Goal: Task Accomplishment & Management: Use online tool/utility

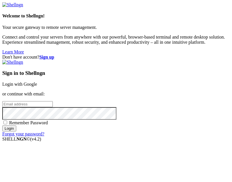
click at [157, 69] on div "Sign in to Shellngn Login with Google or continue with email: Remember Password…" at bounding box center [115, 98] width 227 height 77
click at [37, 85] on link "Login with Google" at bounding box center [19, 84] width 35 height 5
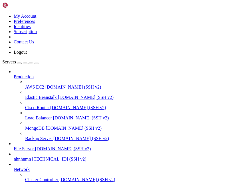
click at [9, 5] on img at bounding box center [18, 5] width 33 height 6
click at [229, 8] on div "My Account Preferences Identities Subscription Contact Us Logout" at bounding box center [115, 28] width 227 height 53
click at [2, 14] on link at bounding box center [2, 14] width 0 height 0
click at [179, 14] on div at bounding box center [115, 14] width 227 height 0
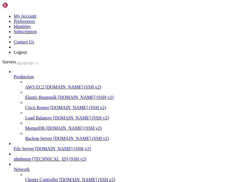
click at [34, 146] on span "File Server" at bounding box center [24, 148] width 20 height 5
click at [6, 59] on span "Servers" at bounding box center [9, 61] width 14 height 5
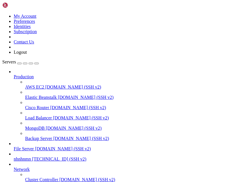
click at [9, 59] on span "Servers" at bounding box center [9, 61] width 14 height 5
click at [170, 12] on div "My Account Preferences Identities Subscription Contact Us Logout" at bounding box center [115, 28] width 227 height 53
click at [2, 14] on icon at bounding box center [2, 14] width 0 height 0
click at [37, 17] on link "My Account" at bounding box center [25, 16] width 23 height 5
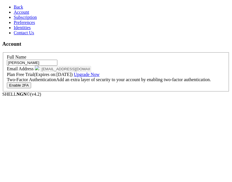
click at [14, 5] on link "Back" at bounding box center [18, 7] width 9 height 5
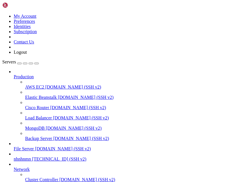
scroll to position [20, 0]
click at [6, 3] on img at bounding box center [18, 5] width 33 height 6
click at [30, 167] on span "Network" at bounding box center [22, 169] width 16 height 5
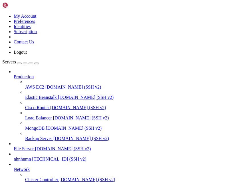
scroll to position [0, 0]
click at [37, 63] on icon "button" at bounding box center [37, 63] width 0 height 0
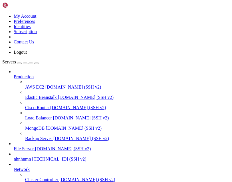
click at [19, 63] on div "button" at bounding box center [19, 63] width 0 height 0
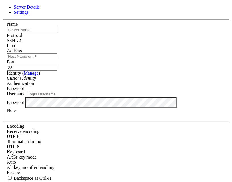
click at [57, 33] on input "text" at bounding box center [32, 30] width 51 height 6
click at [57, 59] on input "Address" at bounding box center [32, 56] width 51 height 6
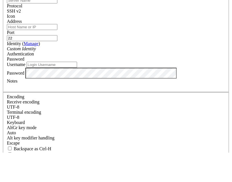
paste input "[TECHNICAL_ID]"
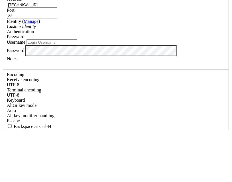
type input "[TECHNICAL_ID]"
click at [181, 86] on div "Password" at bounding box center [116, 88] width 218 height 5
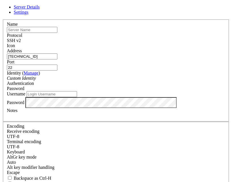
click at [24, 104] on label "Password" at bounding box center [15, 102] width 17 height 5
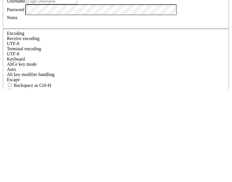
click at [77, 91] on input "Username" at bounding box center [52, 94] width 51 height 6
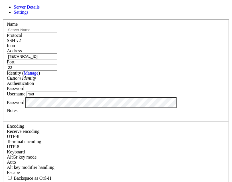
type input "root"
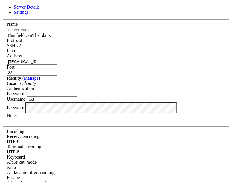
click at [46, 33] on input "text" at bounding box center [32, 30] width 51 height 6
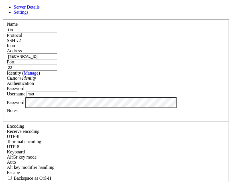
type input "H"
type input "DDos ultimate"
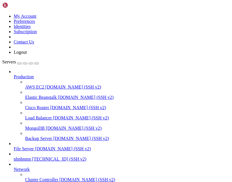
scroll to position [56, 0]
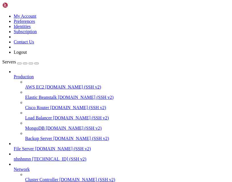
scroll to position [41, 0]
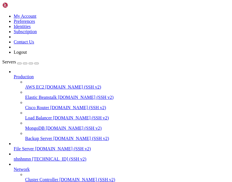
scroll to position [49, 0]
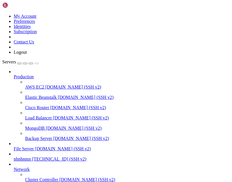
click at [86, 156] on span "[TECHNICAL_ID] (SSH v2)" at bounding box center [59, 158] width 54 height 5
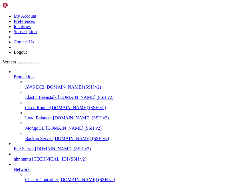
scroll to position [56, 0]
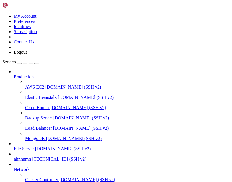
click at [31, 156] on span "nhnhnmn" at bounding box center [22, 158] width 17 height 5
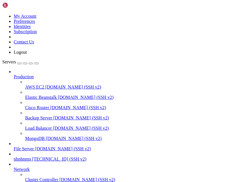
scroll to position [0, 0]
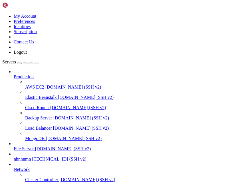
click at [139, 103] on div at bounding box center [116, 91] width 232 height 182
click at [151, 108] on div at bounding box center [116, 91] width 232 height 182
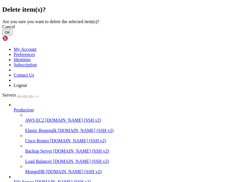
click at [12, 35] on button "OK" at bounding box center [7, 32] width 10 height 6
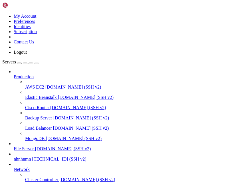
scroll to position [56, 0]
click at [34, 146] on span "File Server" at bounding box center [24, 148] width 20 height 5
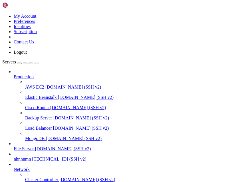
click at [30, 171] on span "Network" at bounding box center [22, 169] width 16 height 5
click at [30, 170] on span "Network" at bounding box center [22, 169] width 16 height 5
click at [30, 167] on span "Network" at bounding box center [22, 169] width 16 height 5
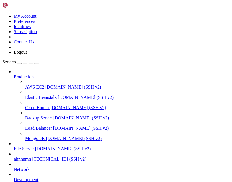
scroll to position [41, 0]
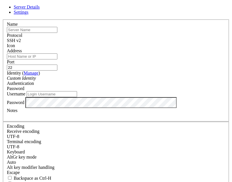
click at [57, 33] on input "text" at bounding box center [32, 30] width 51 height 6
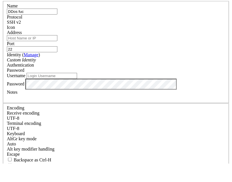
type input "DDos fuc"
click at [57, 53] on input "Address" at bounding box center [32, 56] width 51 height 6
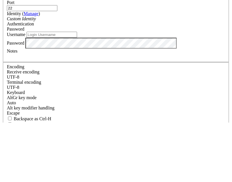
click at [77, 91] on input "Username" at bounding box center [52, 94] width 51 height 6
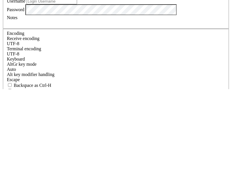
click at [77, 91] on input "Username" at bounding box center [52, 94] width 51 height 6
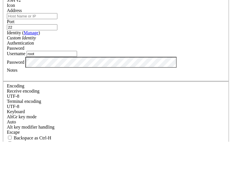
type input "root"
click at [57, 53] on input "Address" at bounding box center [32, 56] width 51 height 6
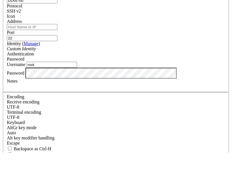
click at [57, 53] on input "Address" at bounding box center [32, 56] width 51 height 6
paste input "[TECHNICAL_ID]"
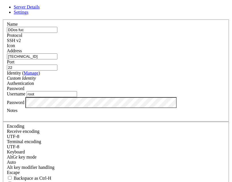
type input "[TECHNICAL_ID]"
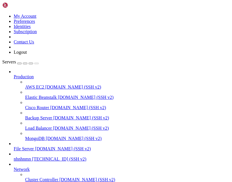
scroll to position [71, 0]
